Goal: Information Seeking & Learning: Learn about a topic

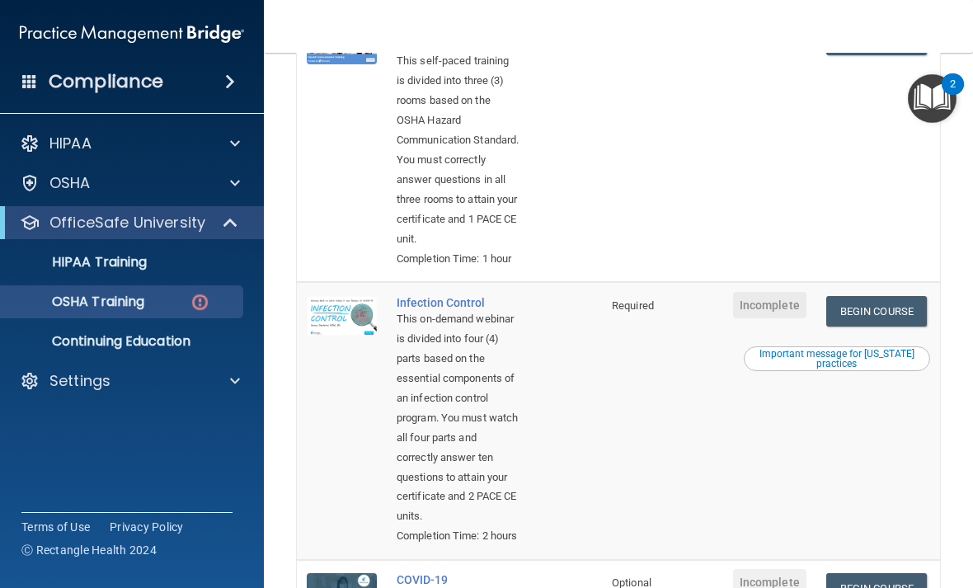
scroll to position [424, 0]
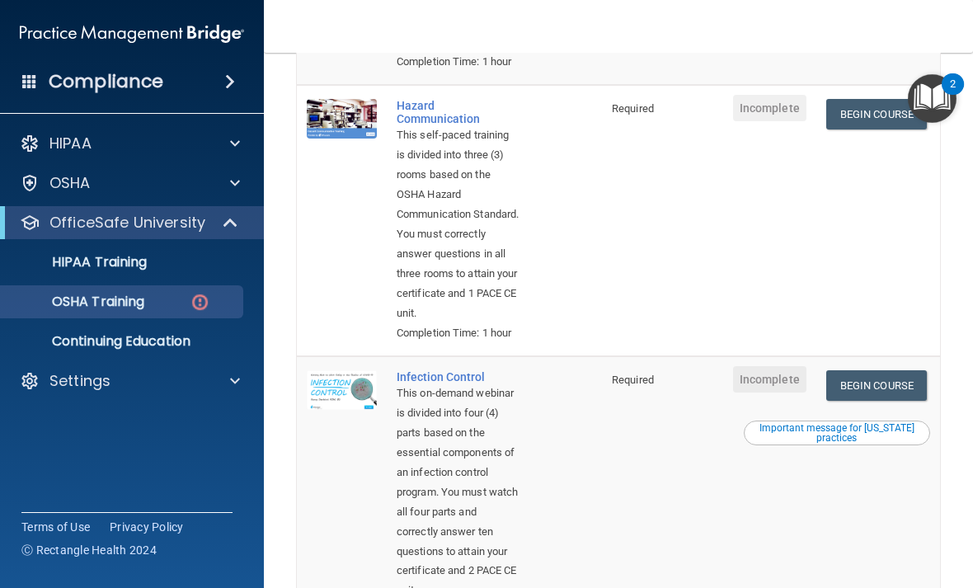
click at [893, 129] on link "Begin Course" at bounding box center [876, 114] width 101 height 31
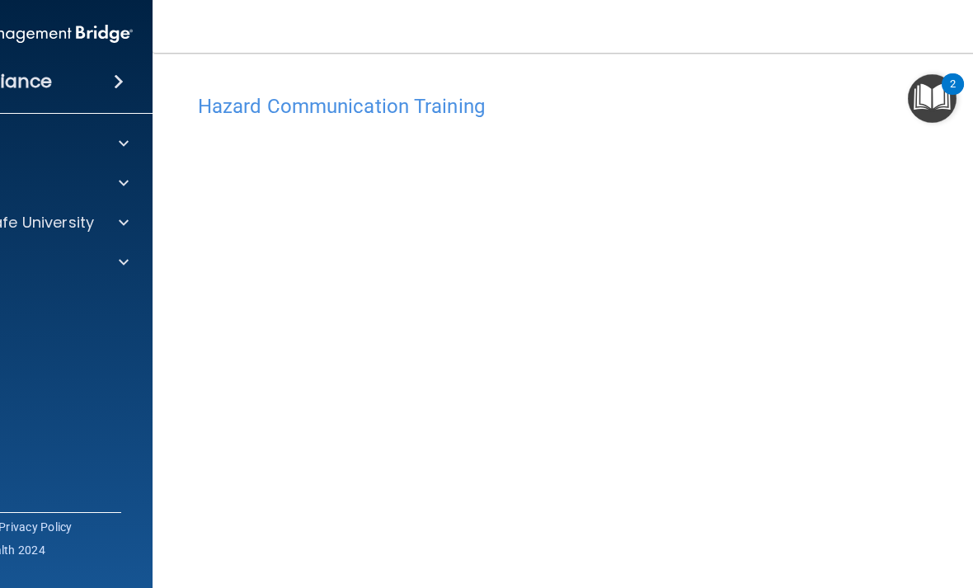
click at [122, 222] on span at bounding box center [124, 223] width 10 height 20
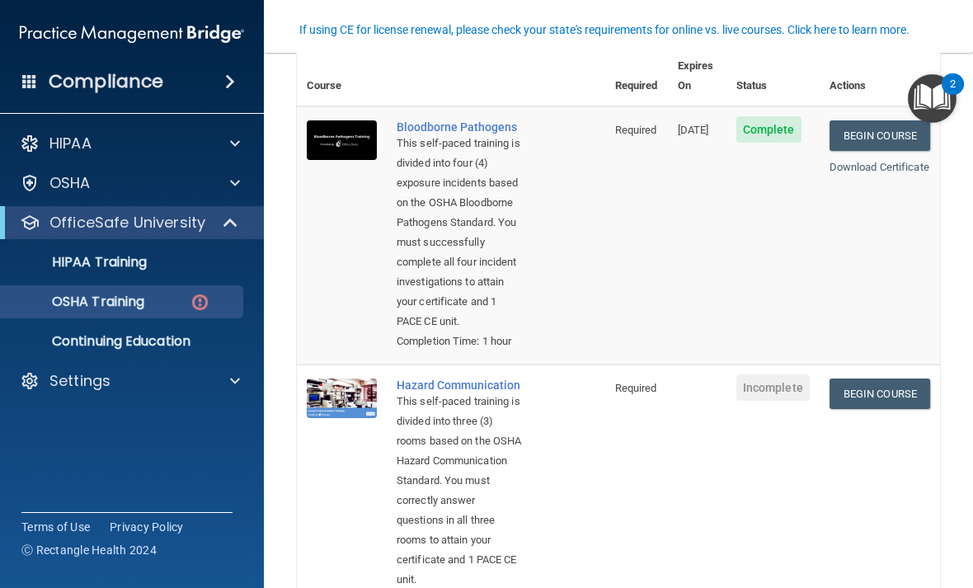
scroll to position [153, 0]
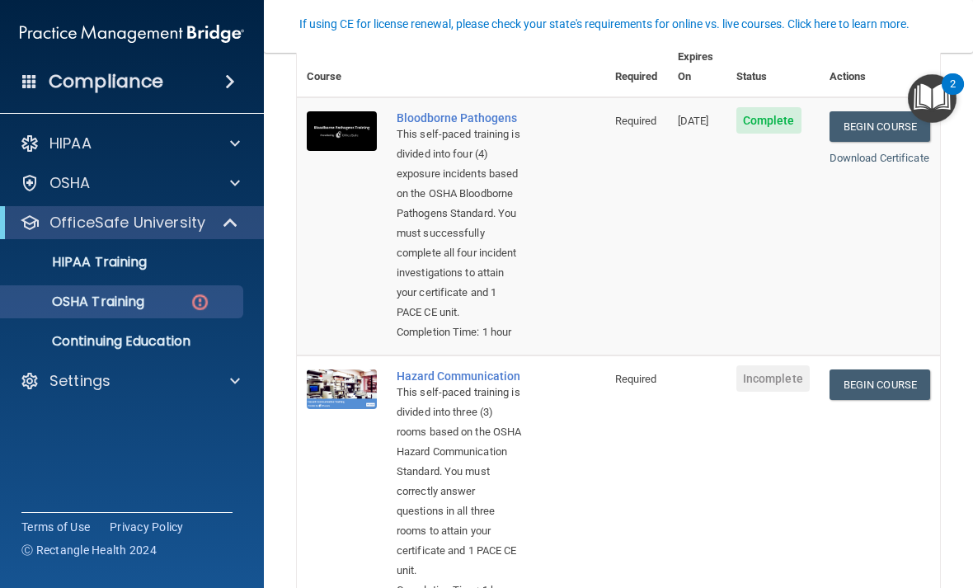
click at [675, 400] on link "Begin Course" at bounding box center [879, 384] width 101 height 31
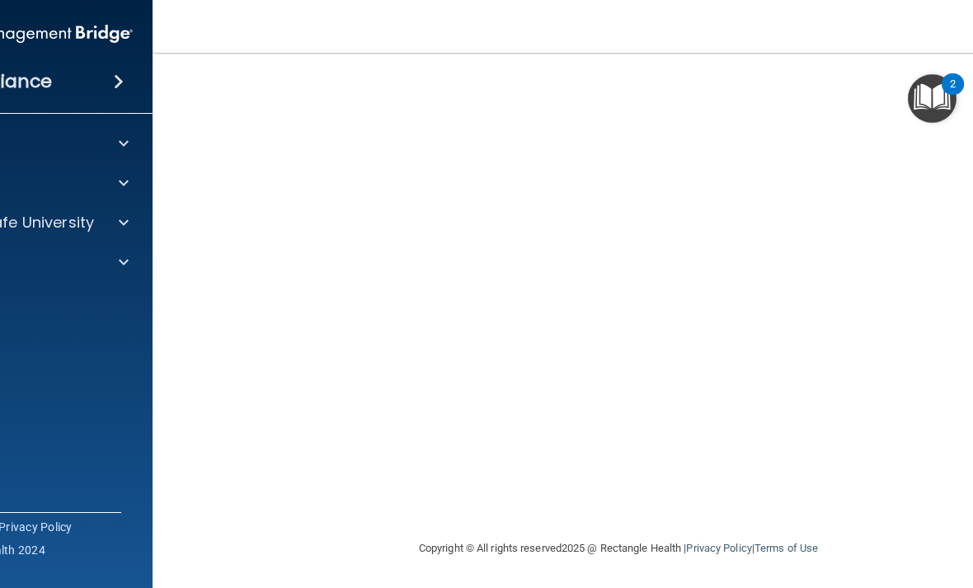
scroll to position [154, 0]
click at [114, 80] on span at bounding box center [119, 82] width 10 height 20
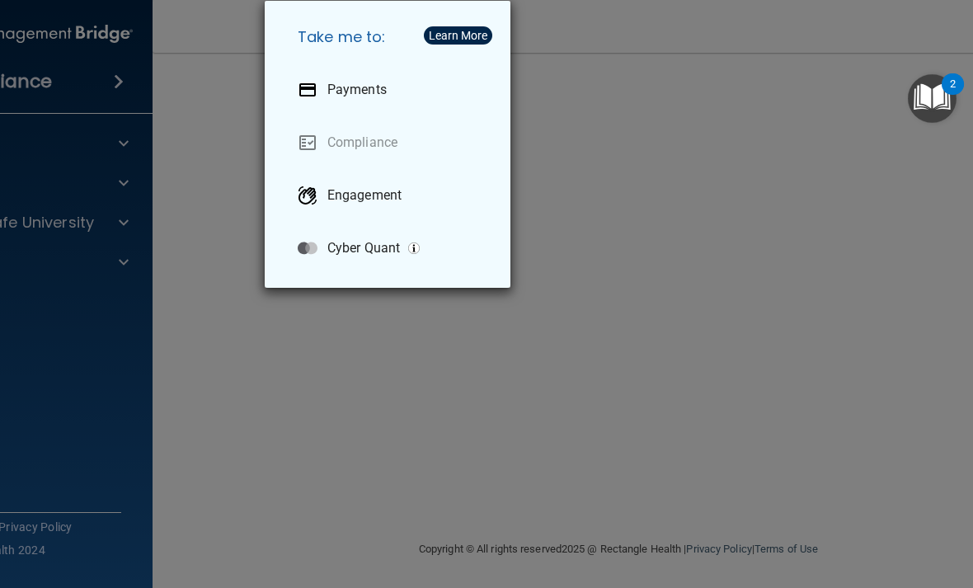
click at [184, 169] on div "Take me to: Payments Compliance Engagement Cyber Quant" at bounding box center [486, 294] width 973 height 588
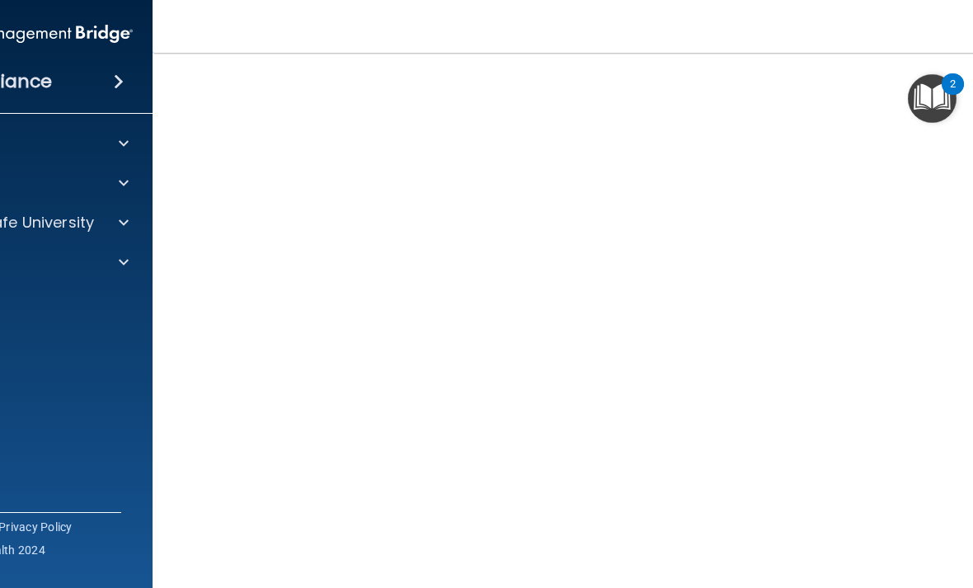
scroll to position [56, 0]
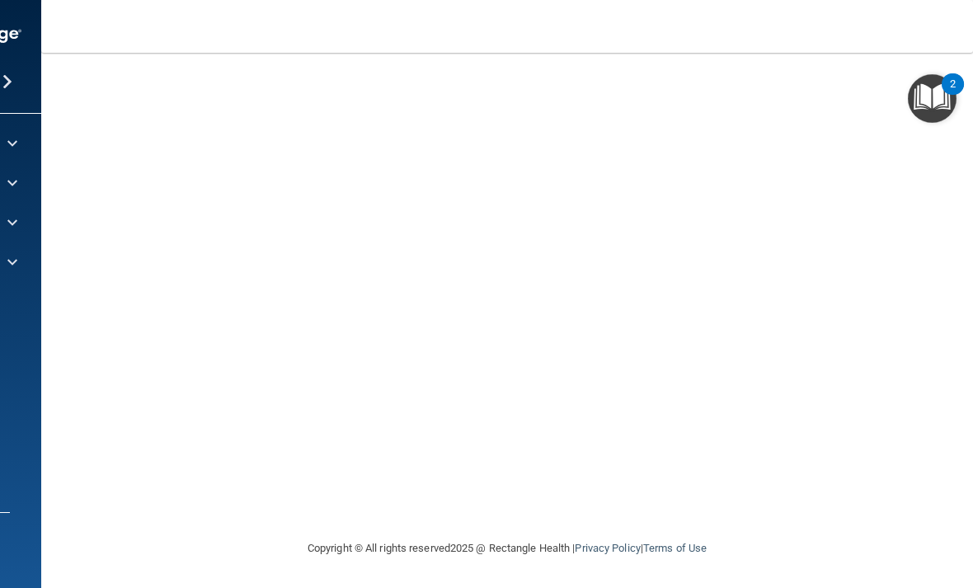
scroll to position [154, 0]
